Goal: Complete application form: Complete application form

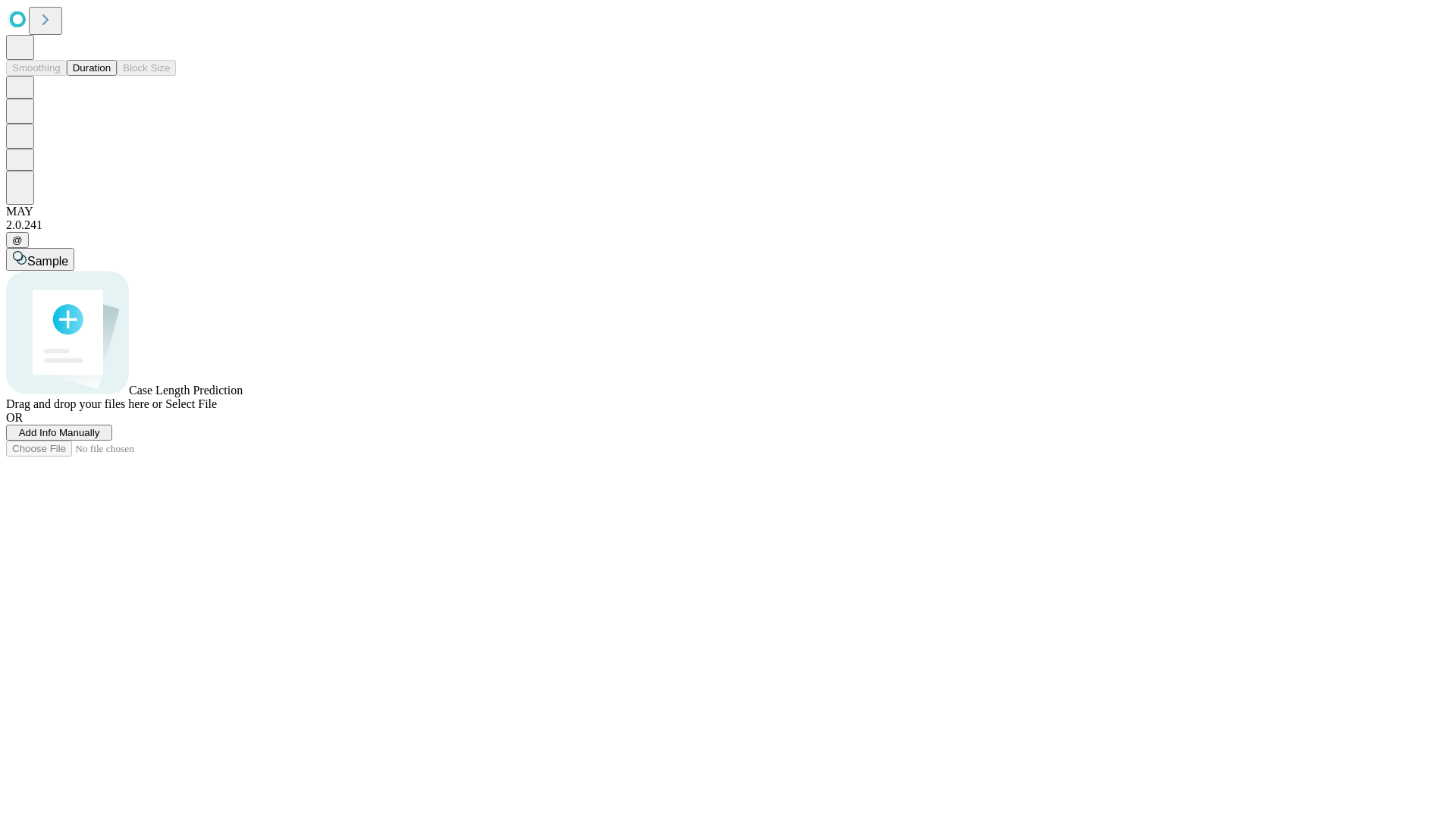
click at [100, 439] on span "Add Info Manually" at bounding box center [60, 433] width 81 height 11
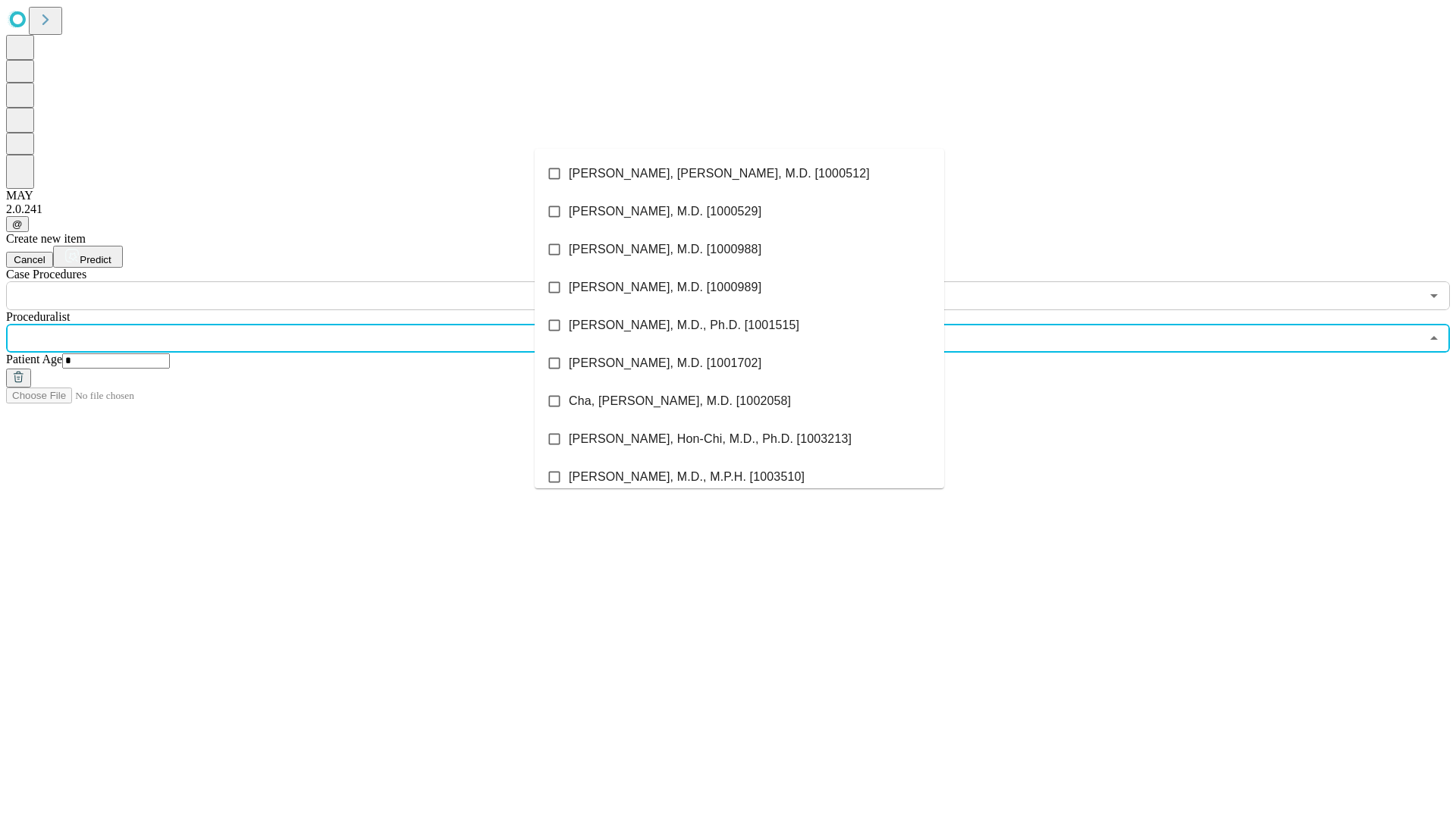
click at [739, 174] on li "[PERSON_NAME], [PERSON_NAME], M.D. [1000512]" at bounding box center [739, 174] width 409 height 38
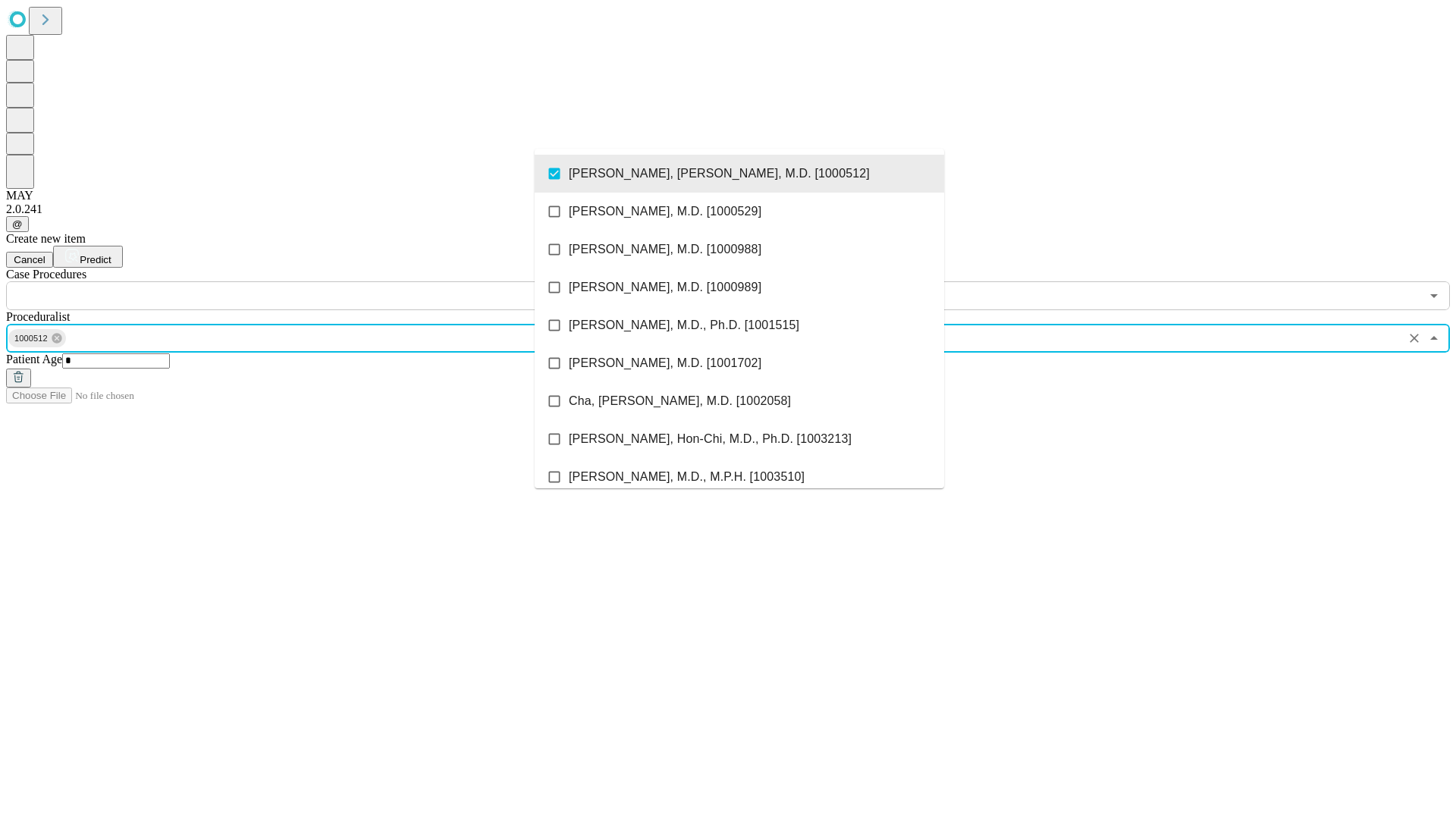
click at [319, 282] on input "text" at bounding box center [713, 296] width 1414 height 28
